Goal: Task Accomplishment & Management: Manage account settings

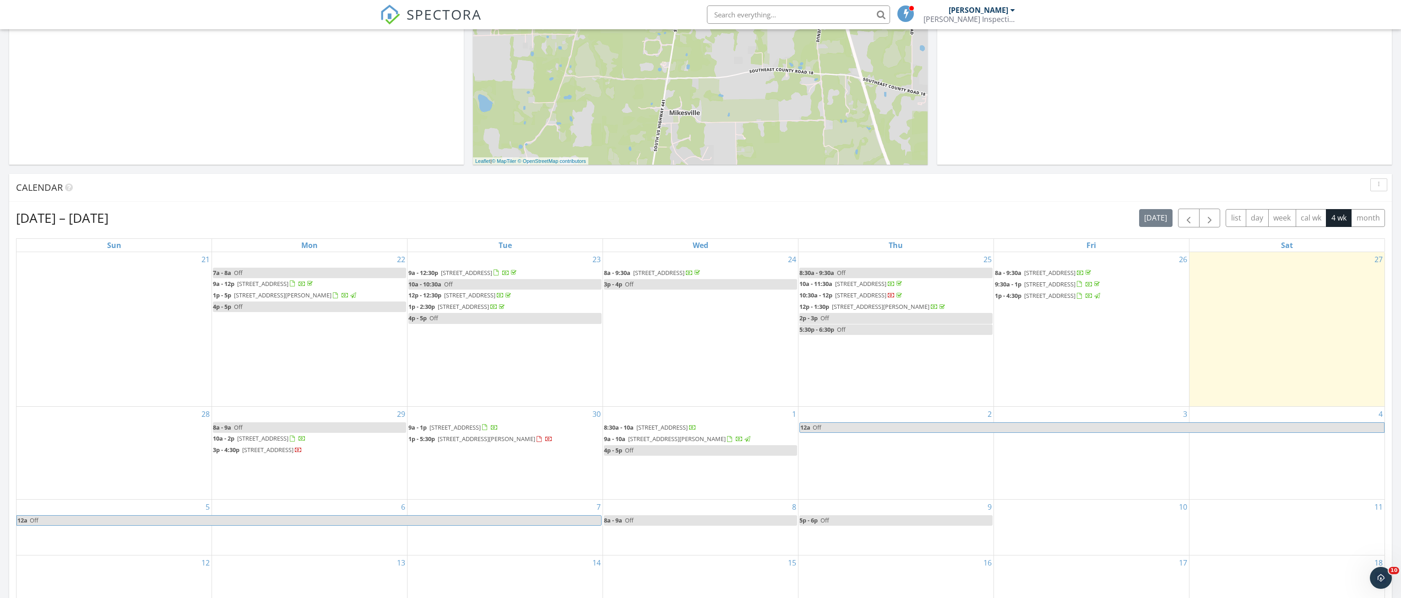
scroll to position [847, 1415]
click at [699, 498] on div "1 8:30a - 10a [STREET_ADDRESS] 9a - 10a [STREET_ADDRESS][PERSON_NAME] 4p - 5p O…" at bounding box center [700, 453] width 195 height 92
click at [707, 481] on link "Cancel" at bounding box center [699, 487] width 47 height 15
click at [691, 481] on div "1 8:30a - 10a [STREET_ADDRESS] 9a - 10a [STREET_ADDRESS][PERSON_NAME] 4p - 5p O…" at bounding box center [700, 453] width 195 height 92
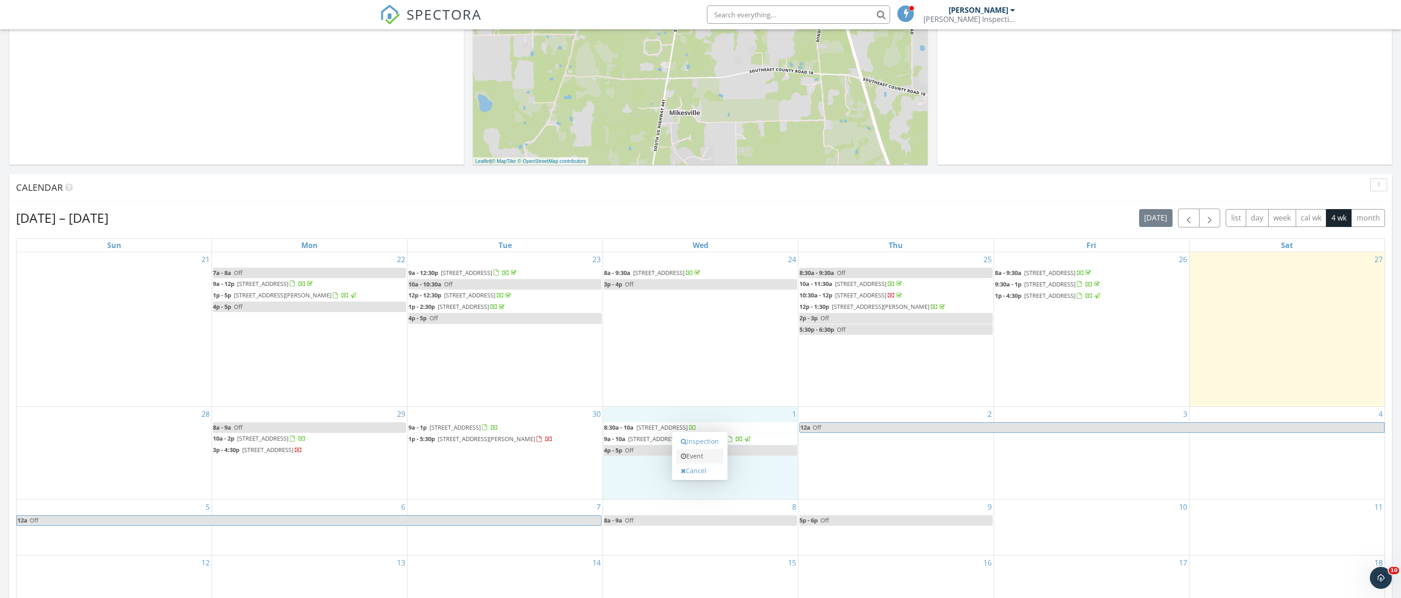
click at [706, 461] on link "Event" at bounding box center [699, 456] width 47 height 15
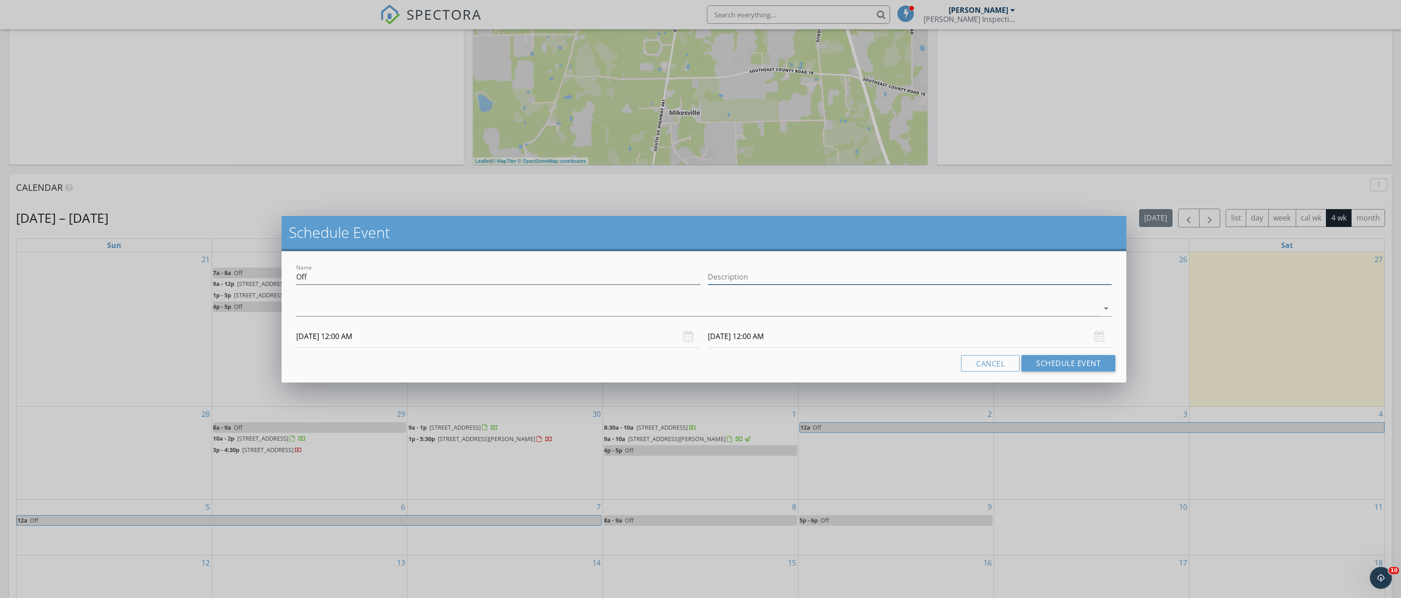
click at [812, 275] on input "Description" at bounding box center [910, 277] width 404 height 15
type input "insp for [PERSON_NAME]"
click at [485, 308] on div at bounding box center [697, 308] width 803 height 15
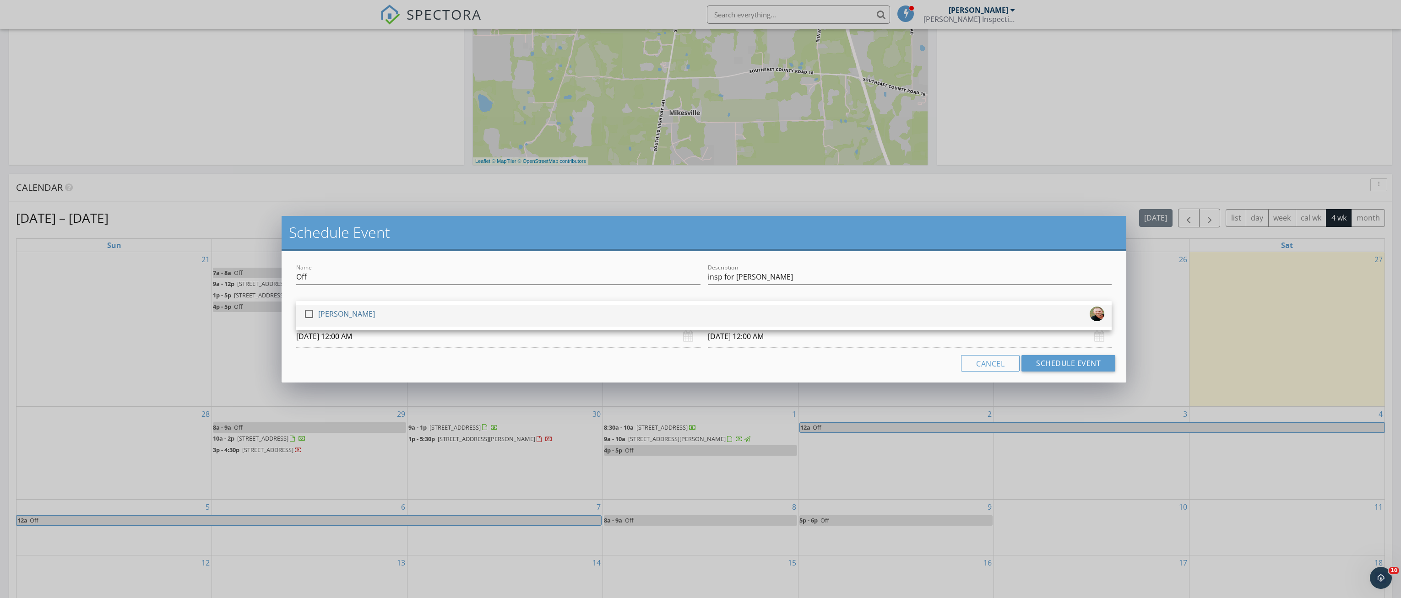
click at [381, 312] on div "check_box_outline_blank [PERSON_NAME]" at bounding box center [704, 316] width 801 height 18
click at [387, 338] on input "[DATE] 12:00 AM" at bounding box center [498, 337] width 404 height 22
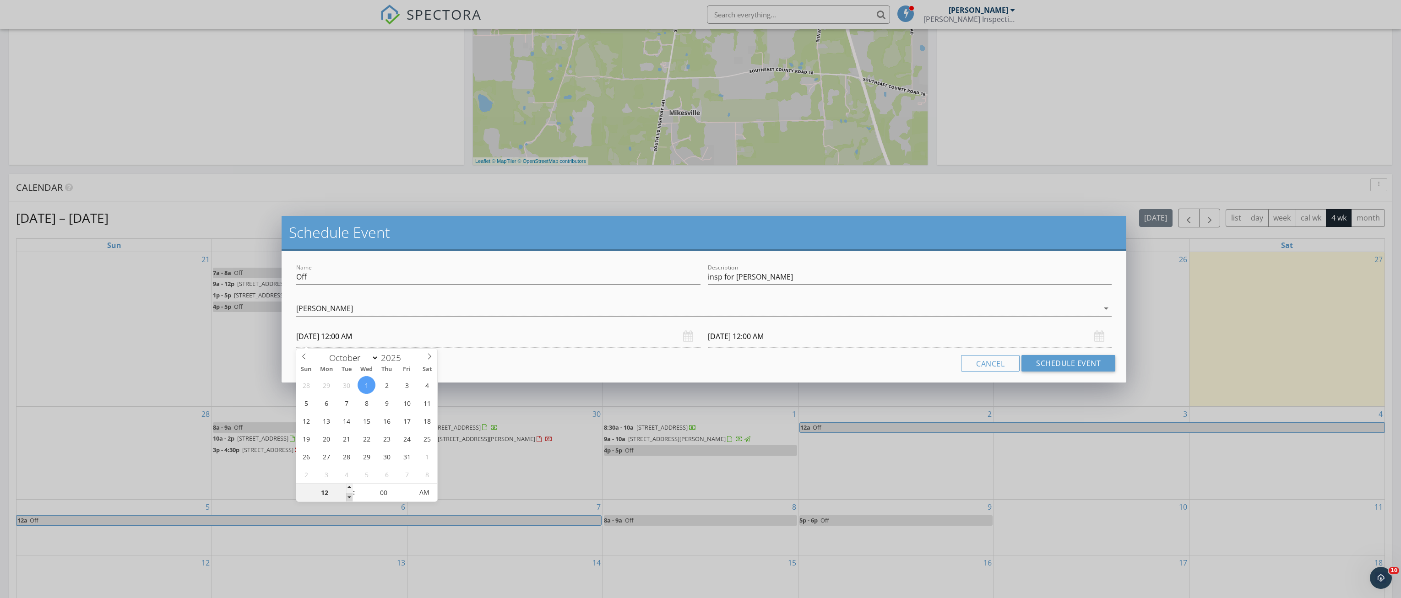
type input "11"
type input "[DATE] 11:00 PM"
click at [347, 498] on span at bounding box center [349, 497] width 6 height 9
type input "10"
type input "[DATE] 10:00 PM"
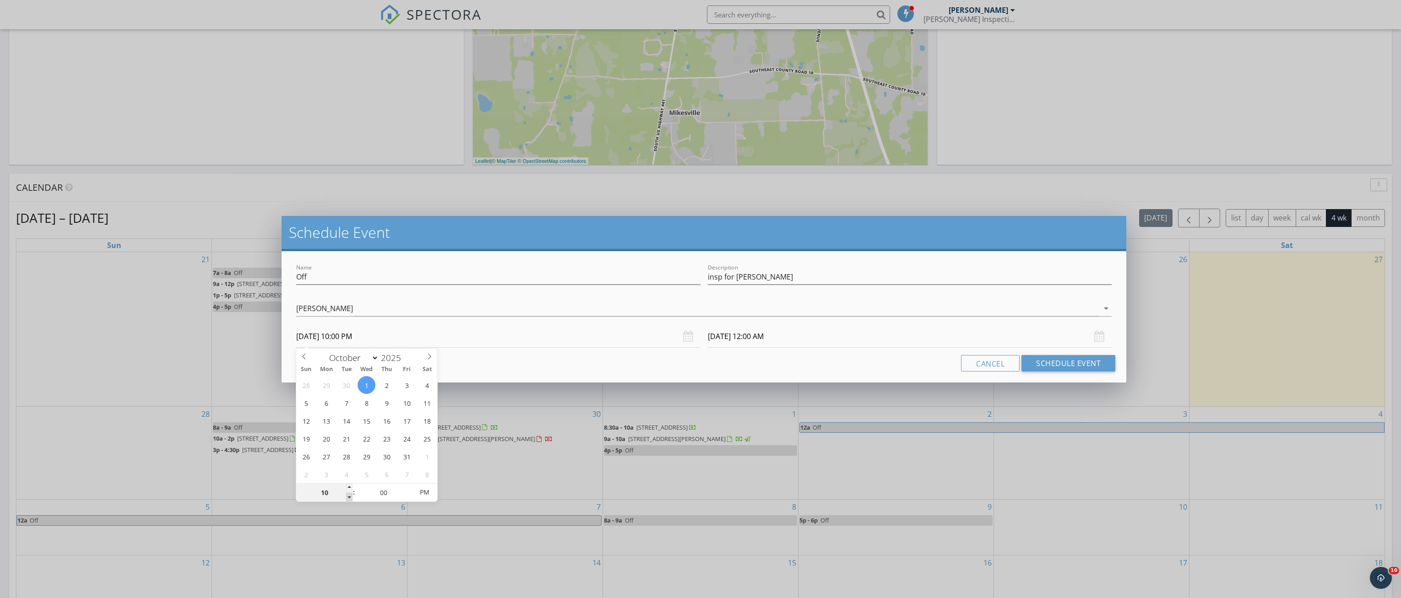
click at [347, 498] on span at bounding box center [349, 497] width 6 height 9
type input "10"
type input "[DATE] 10:00 PM"
drag, startPoint x: 347, startPoint y: 498, endPoint x: 390, endPoint y: 489, distance: 43.0
click at [390, 489] on input "00" at bounding box center [383, 493] width 56 height 18
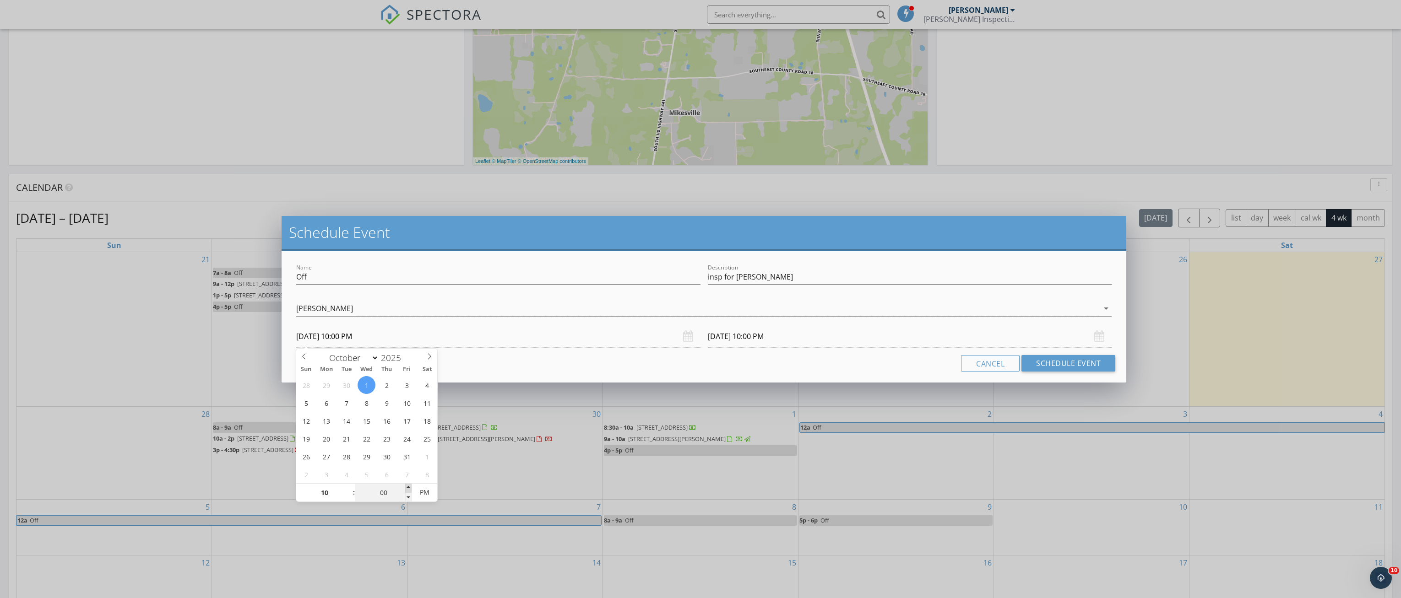
type input "05"
type input "[DATE] 10:05 PM"
click at [407, 488] on span at bounding box center [408, 488] width 6 height 9
type input "10"
type input "[DATE] 10:10 PM"
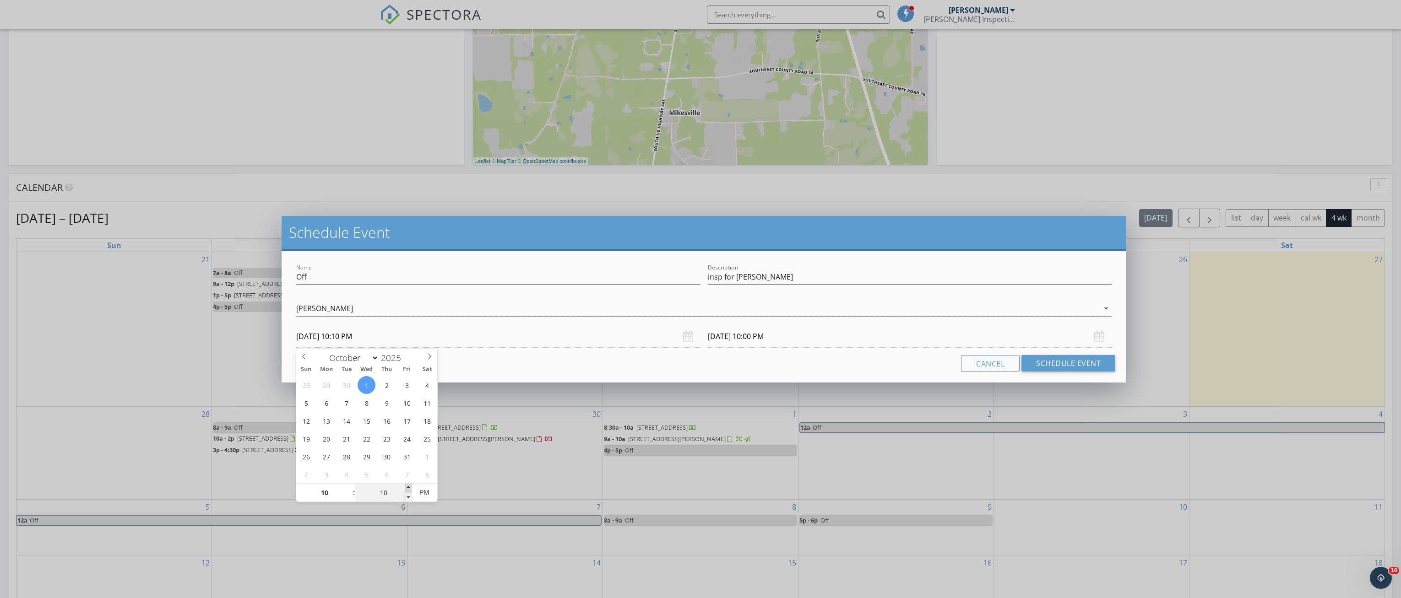
click at [407, 488] on span at bounding box center [408, 488] width 6 height 9
type input "15"
type input "[DATE] 10:15 PM"
click at [407, 488] on span at bounding box center [408, 488] width 6 height 9
type input "20"
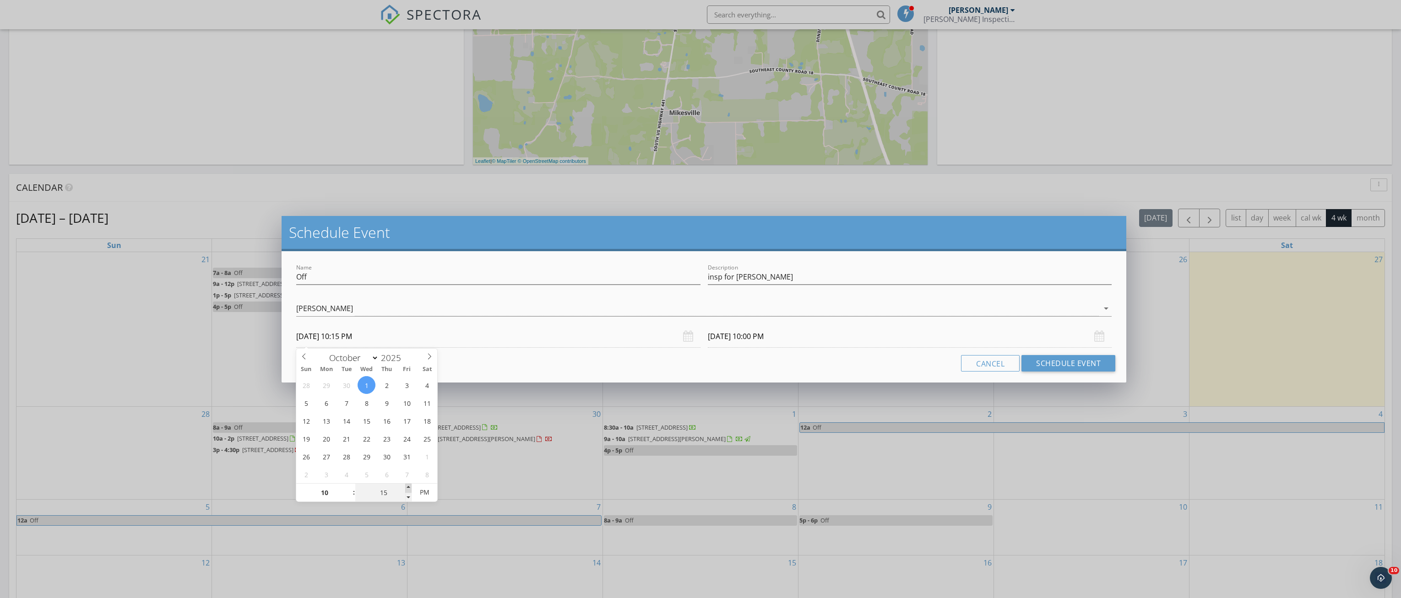
type input "[DATE] 10:20 PM"
click at [407, 488] on span at bounding box center [408, 488] width 6 height 9
type input "25"
type input "[DATE] 10:25 PM"
click at [407, 488] on span at bounding box center [408, 488] width 6 height 9
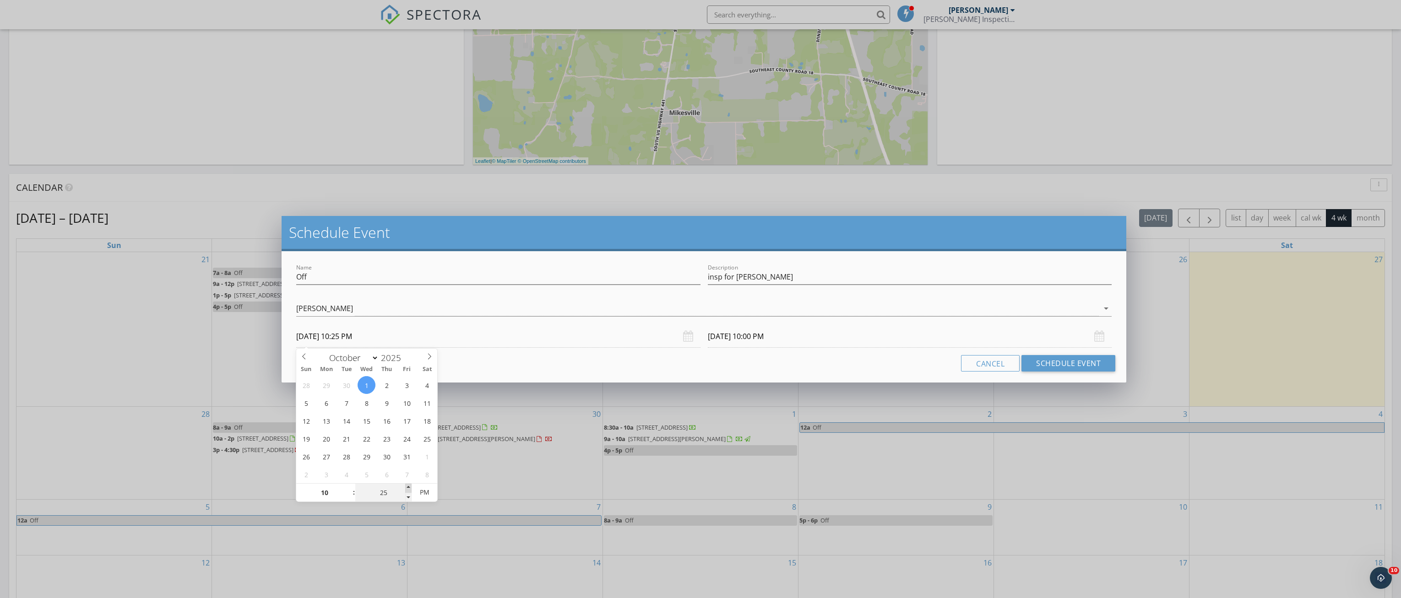
type input "25"
type input "[DATE] 10:25 PM"
type input "30"
type input "[DATE] 10:30 PM"
click at [407, 488] on span at bounding box center [408, 488] width 6 height 9
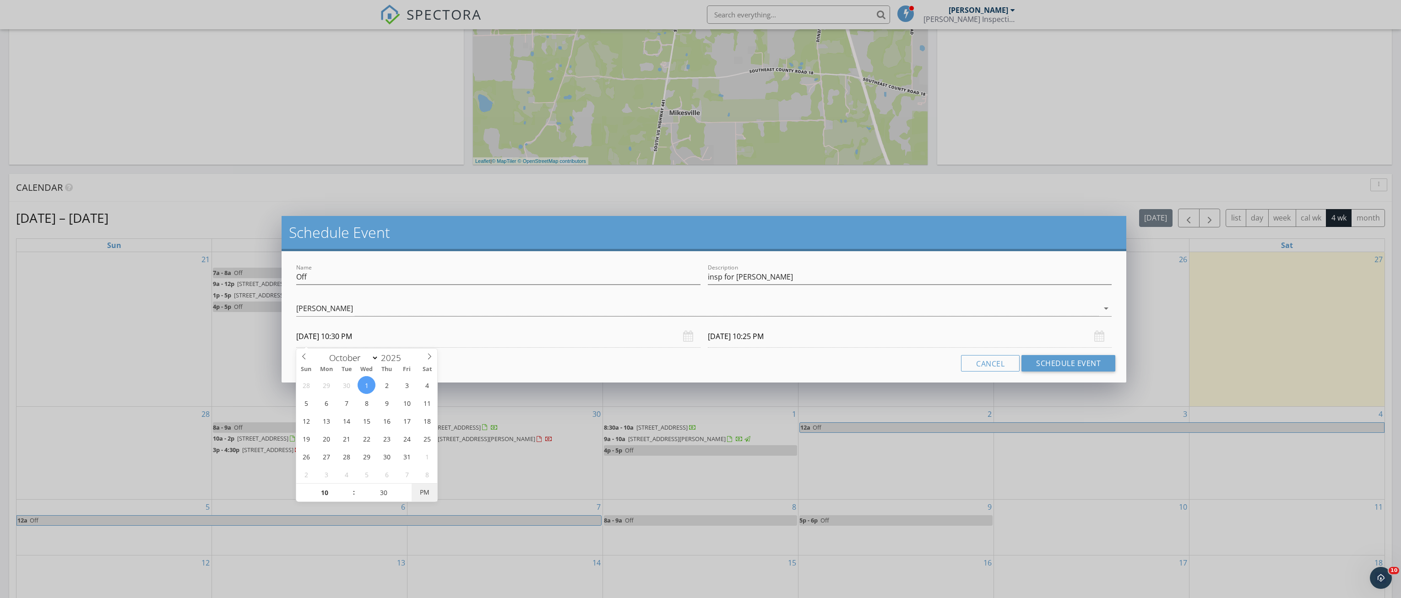
type input "30"
type input "[DATE] 10:30 PM"
type input "[DATE] 10:30 AM"
click at [426, 494] on span "PM" at bounding box center [424, 492] width 25 height 18
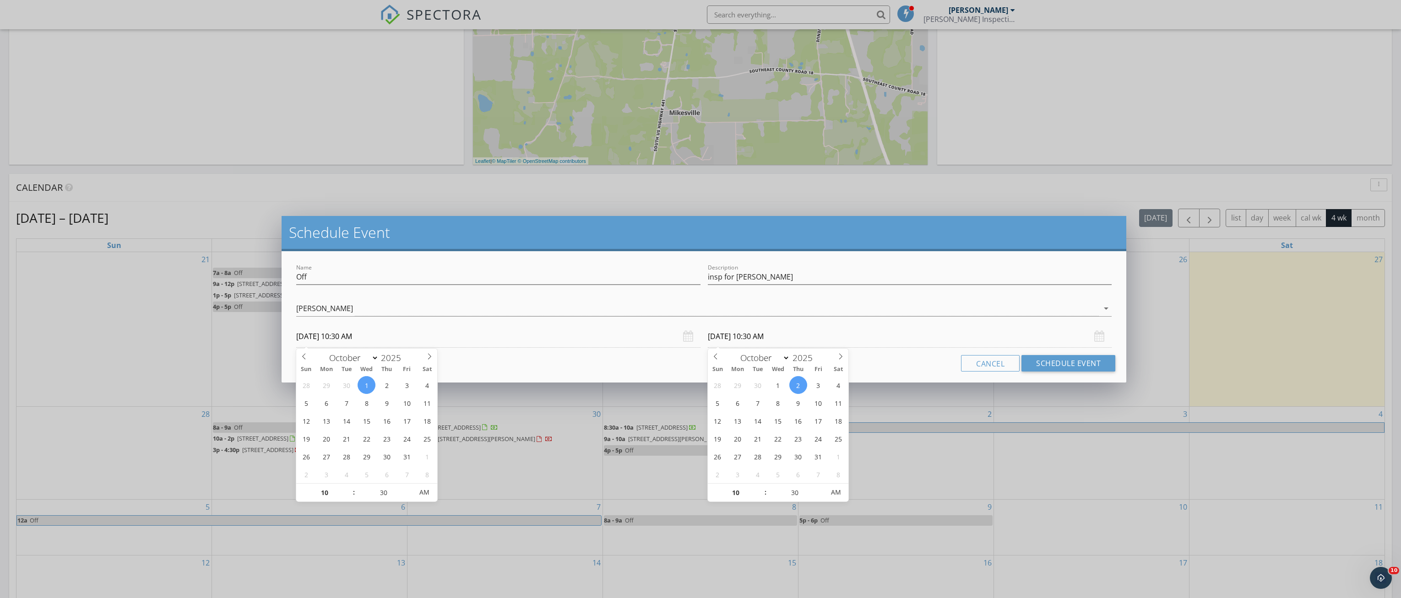
click at [847, 339] on input "[DATE] 10:30 AM" at bounding box center [910, 337] width 404 height 22
type input "11"
type input "[DATE] 11:30 AM"
click at [760, 489] on span at bounding box center [761, 488] width 6 height 9
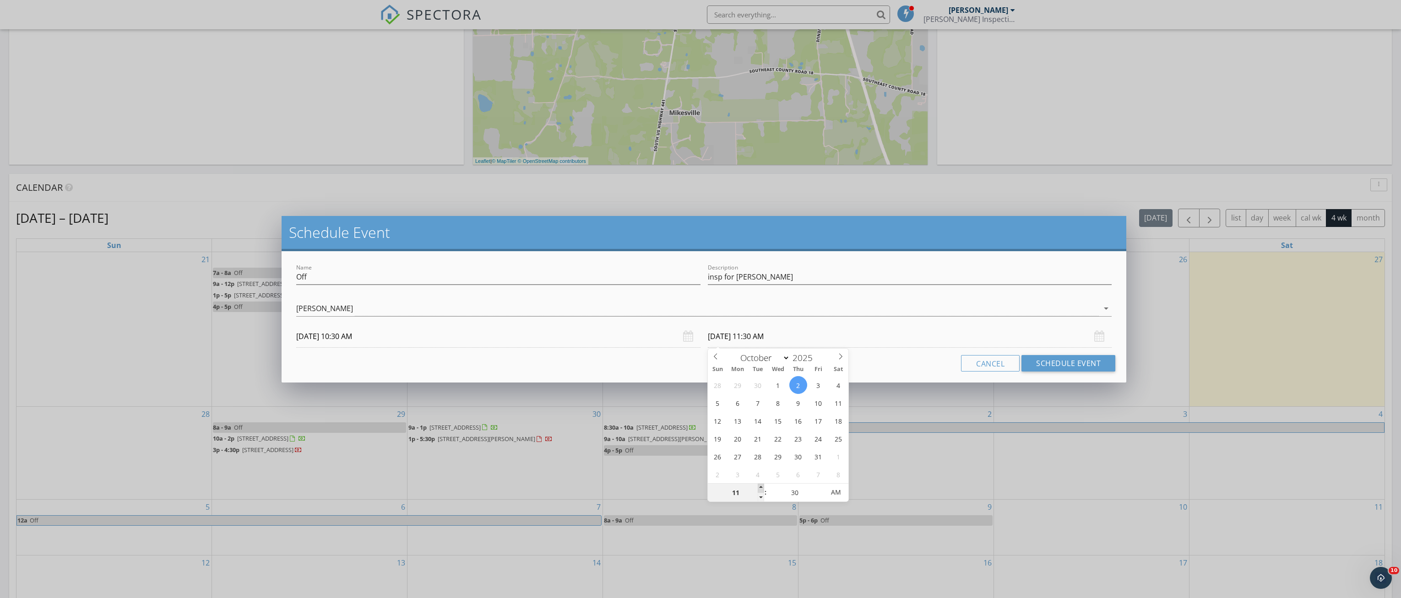
type input "12"
click at [761, 489] on span at bounding box center [761, 488] width 6 height 9
type input "[DATE] 12:30 PM"
click at [1052, 362] on button "Schedule Event" at bounding box center [1068, 363] width 94 height 16
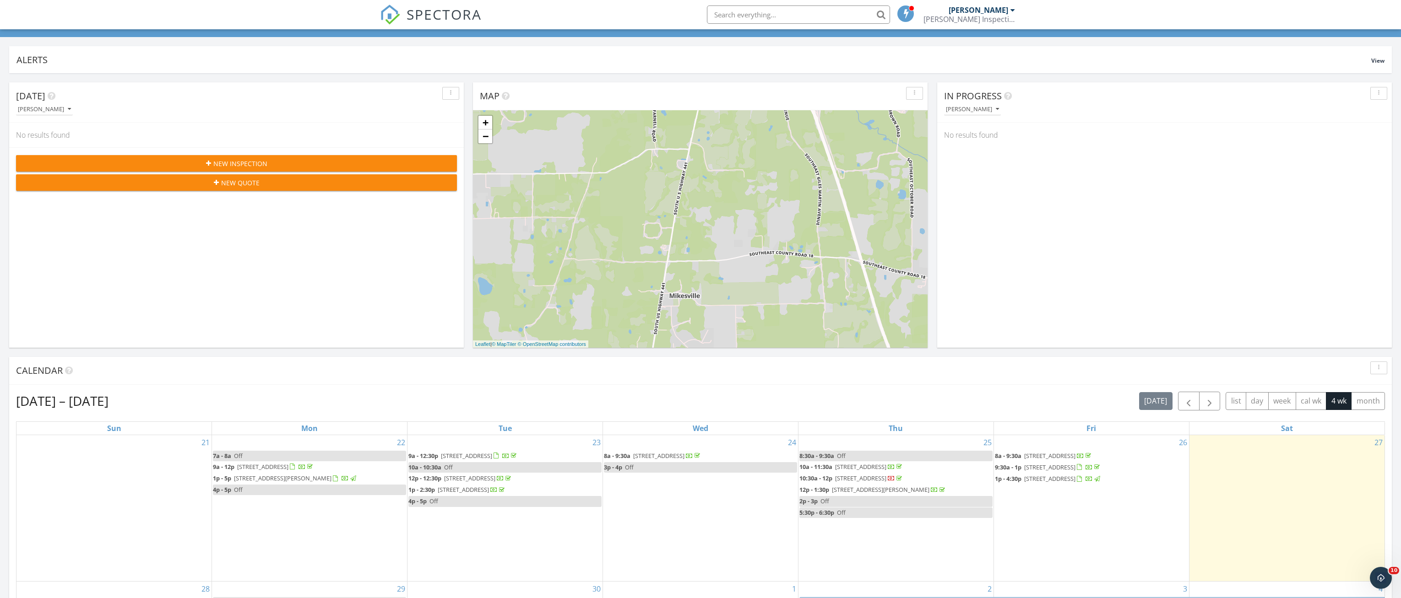
scroll to position [0, 0]
